Goal: Transaction & Acquisition: Purchase product/service

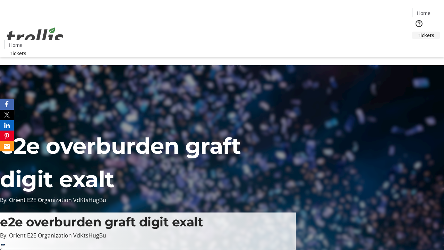
click at [418, 32] on span "Tickets" at bounding box center [426, 35] width 17 height 7
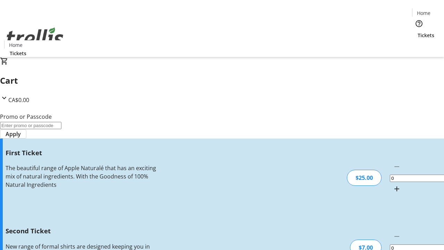
click at [393, 185] on mat-icon "Increment by one" at bounding box center [397, 189] width 8 height 8
type input "1"
type input "2"
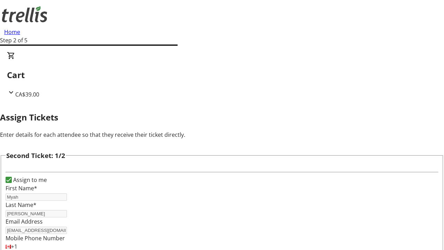
type input "Myah"
type input "[PERSON_NAME]"
type input "[EMAIL_ADDRESS][DOMAIN_NAME]"
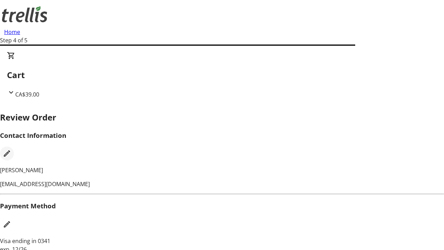
click at [11, 149] on mat-icon "Edit Contact Information" at bounding box center [7, 153] width 8 height 8
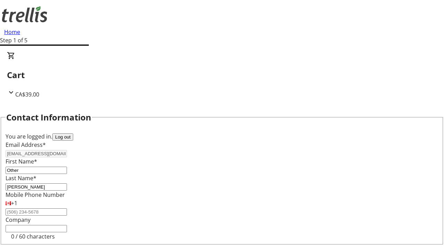
type input "Other"
type input "Name"
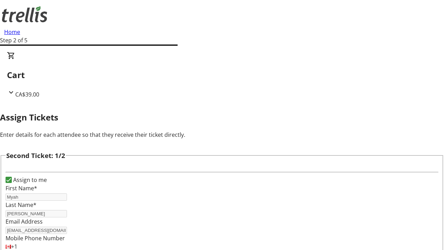
type input "Name"
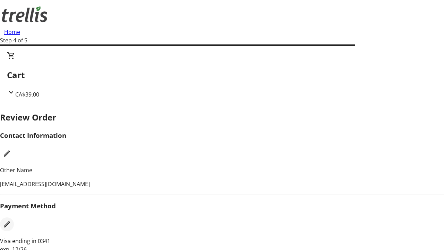
click at [11, 220] on mat-icon "Edit Payment Method" at bounding box center [7, 224] width 8 height 8
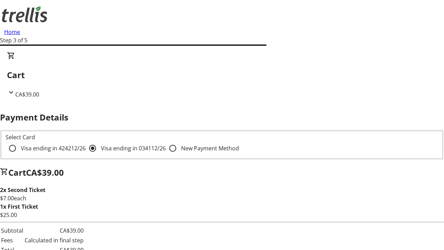
click at [19, 141] on input "Visa ending in 4242 12/26" at bounding box center [13, 148] width 14 height 14
radio input "true"
